Goal: Information Seeking & Learning: Learn about a topic

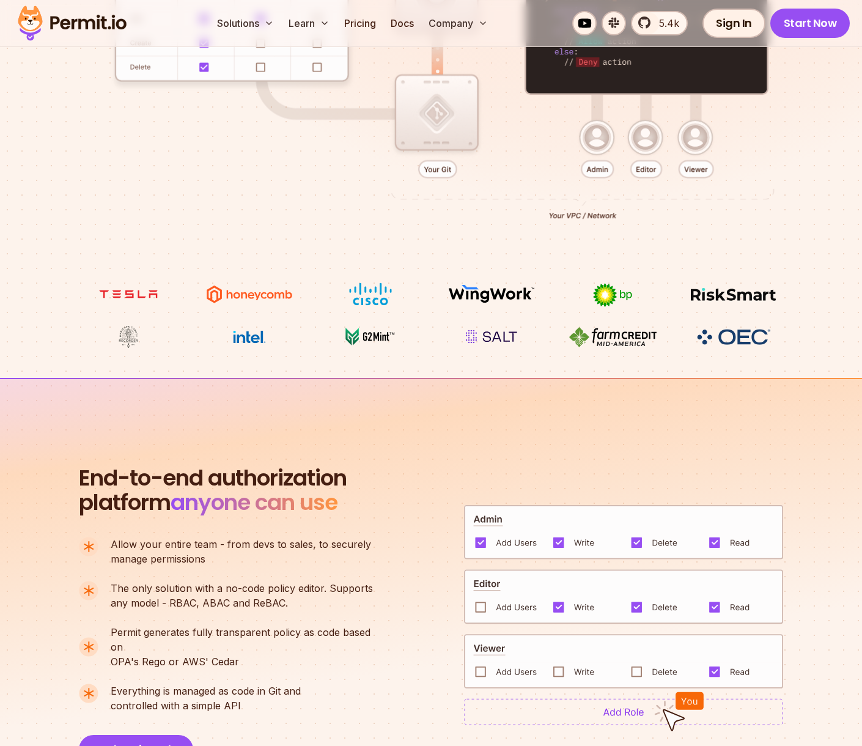
scroll to position [1066, 0]
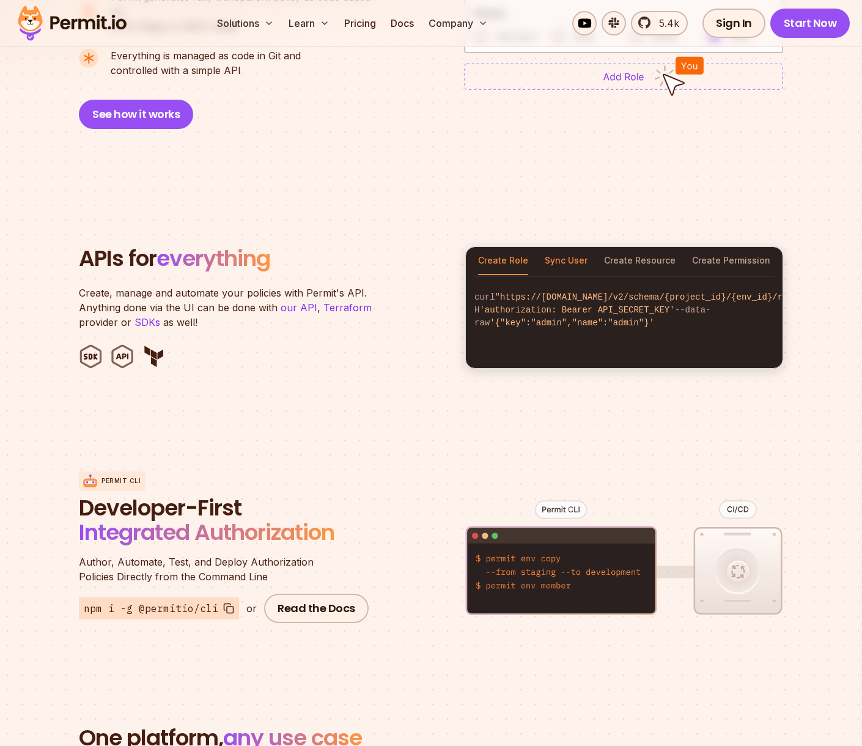
click at [577, 247] on button "Sync User" at bounding box center [566, 261] width 43 height 28
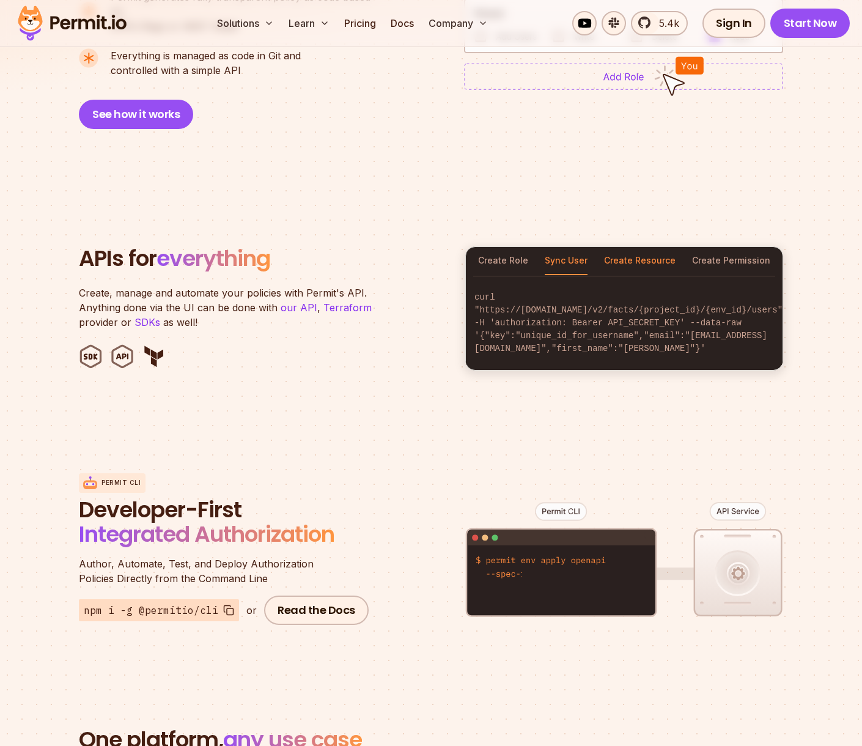
click at [627, 247] on button "Create Resource" at bounding box center [640, 261] width 72 height 28
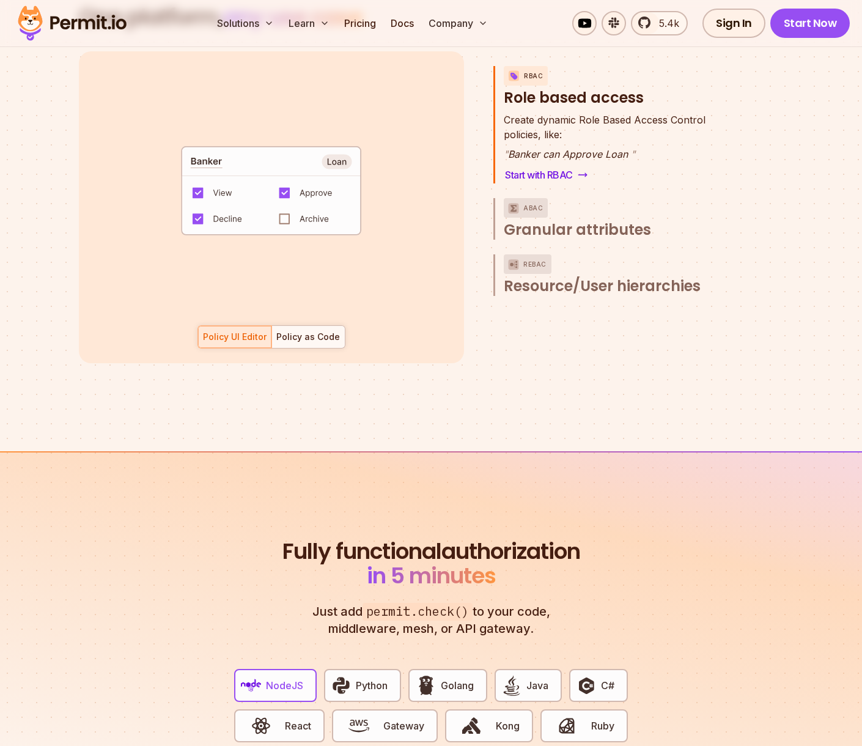
scroll to position [1869, 0]
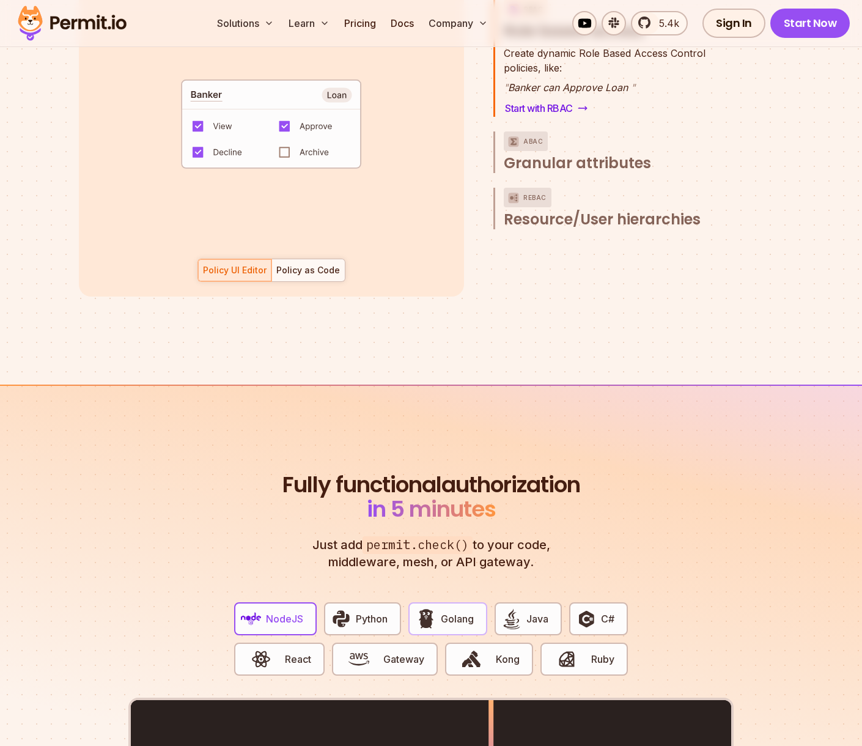
click at [453, 612] on span "Golang" at bounding box center [457, 619] width 33 height 15
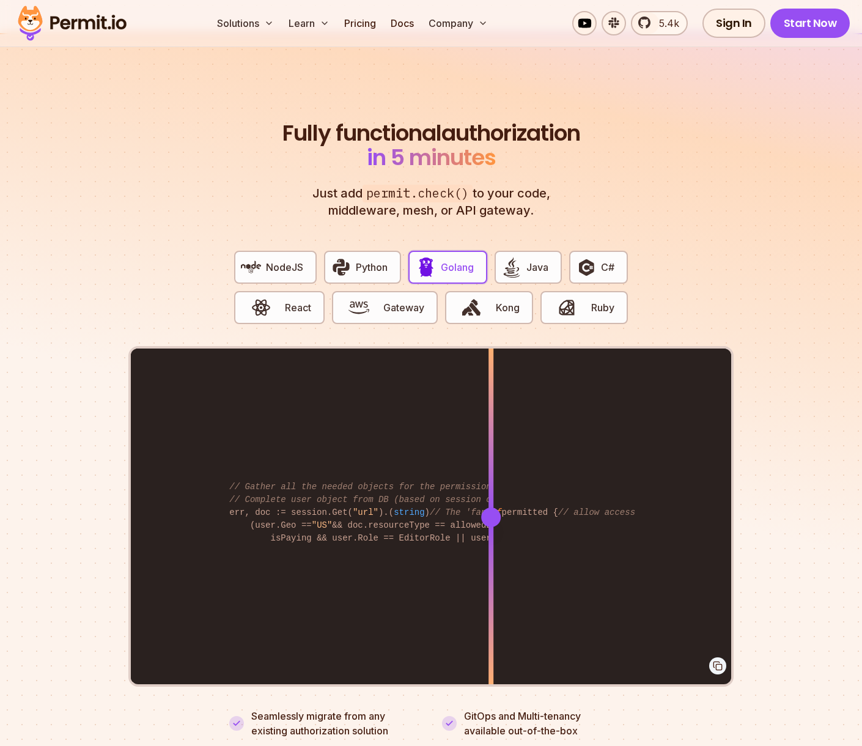
scroll to position [2374, 0]
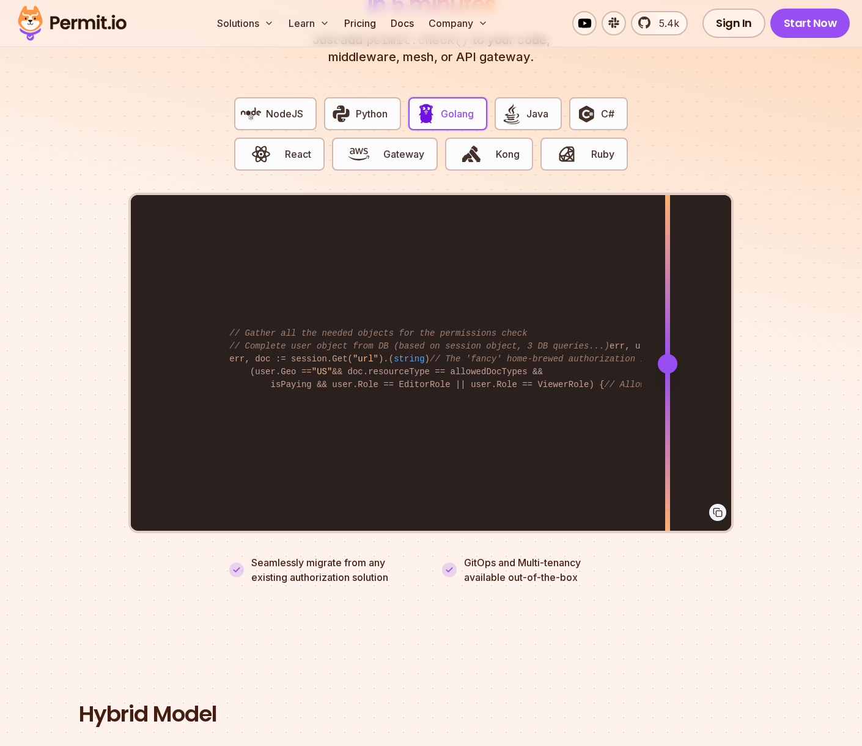
drag, startPoint x: 493, startPoint y: 357, endPoint x: 668, endPoint y: 350, distance: 175.0
click at [668, 354] on div at bounding box center [668, 364] width 20 height 20
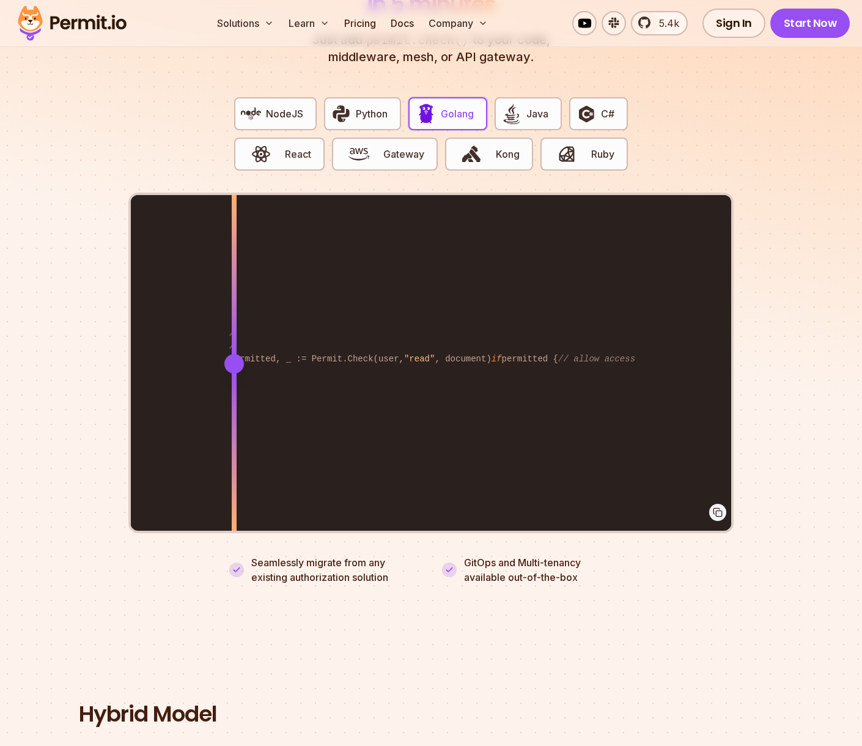
drag, startPoint x: 668, startPoint y: 350, endPoint x: 188, endPoint y: 399, distance: 482.5
click at [232, 399] on div at bounding box center [234, 364] width 5 height 338
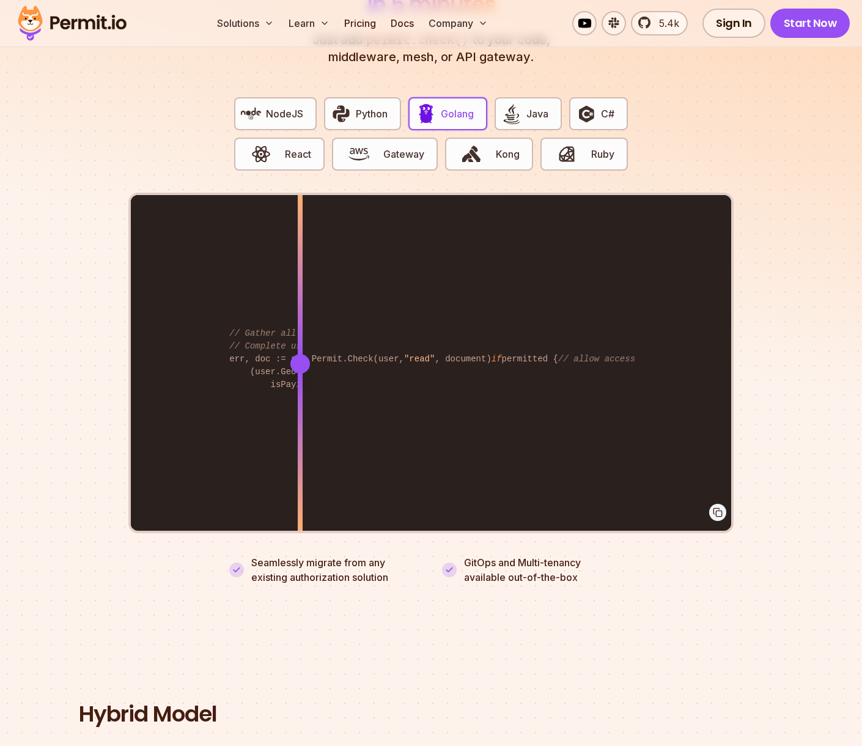
drag, startPoint x: 185, startPoint y: 349, endPoint x: 300, endPoint y: 353, distance: 115.7
click at [300, 354] on div at bounding box center [300, 364] width 20 height 20
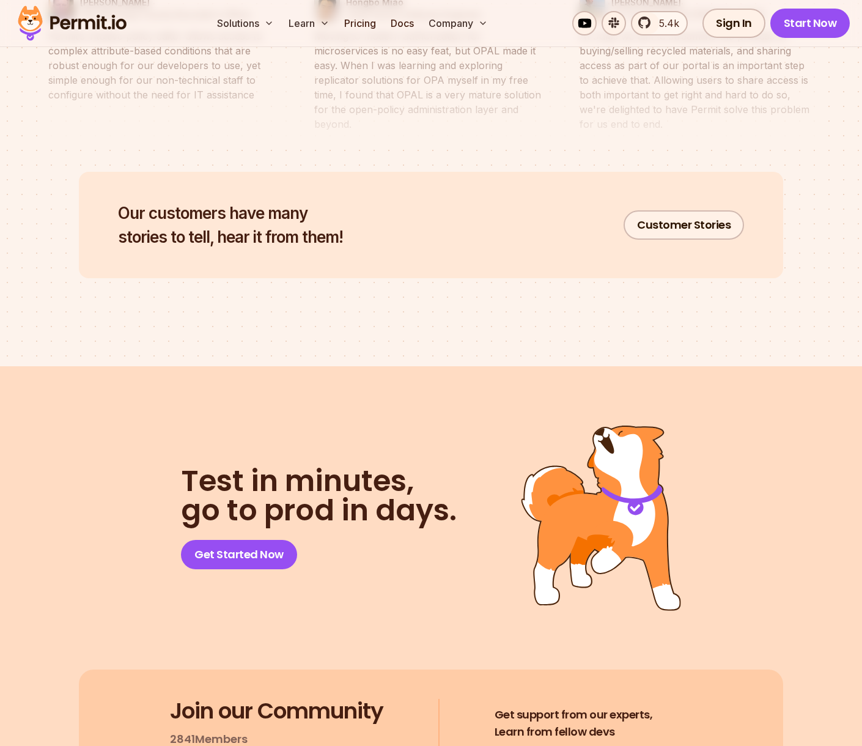
scroll to position [6153, 0]
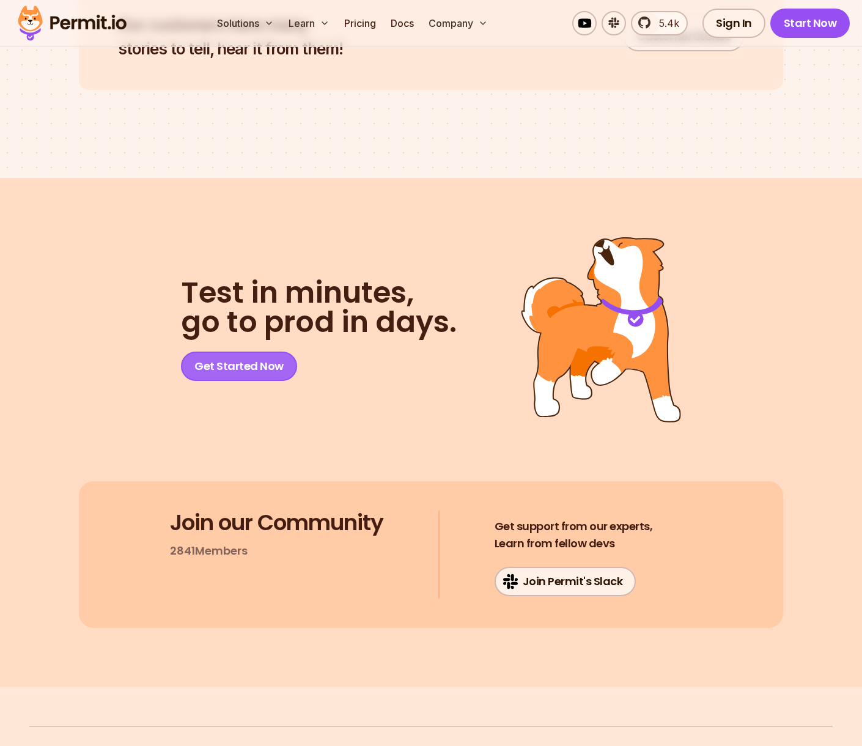
click at [229, 352] on link "Get Started Now" at bounding box center [239, 366] width 116 height 29
